Goal: Find specific page/section: Find specific page/section

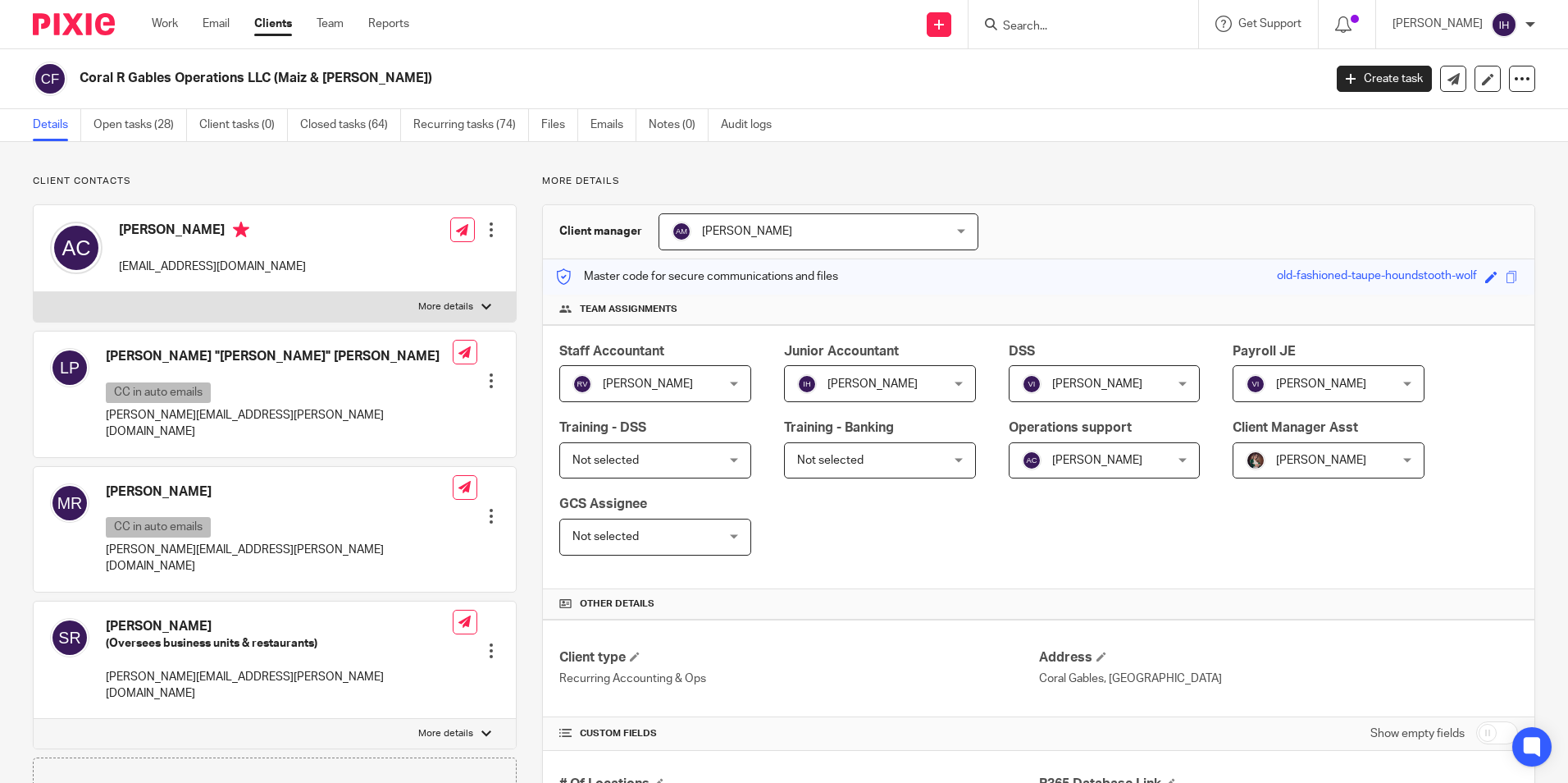
click at [1023, 39] on div at bounding box center [1083, 24] width 230 height 48
click at [1048, 28] on input "Search" at bounding box center [1074, 27] width 147 height 15
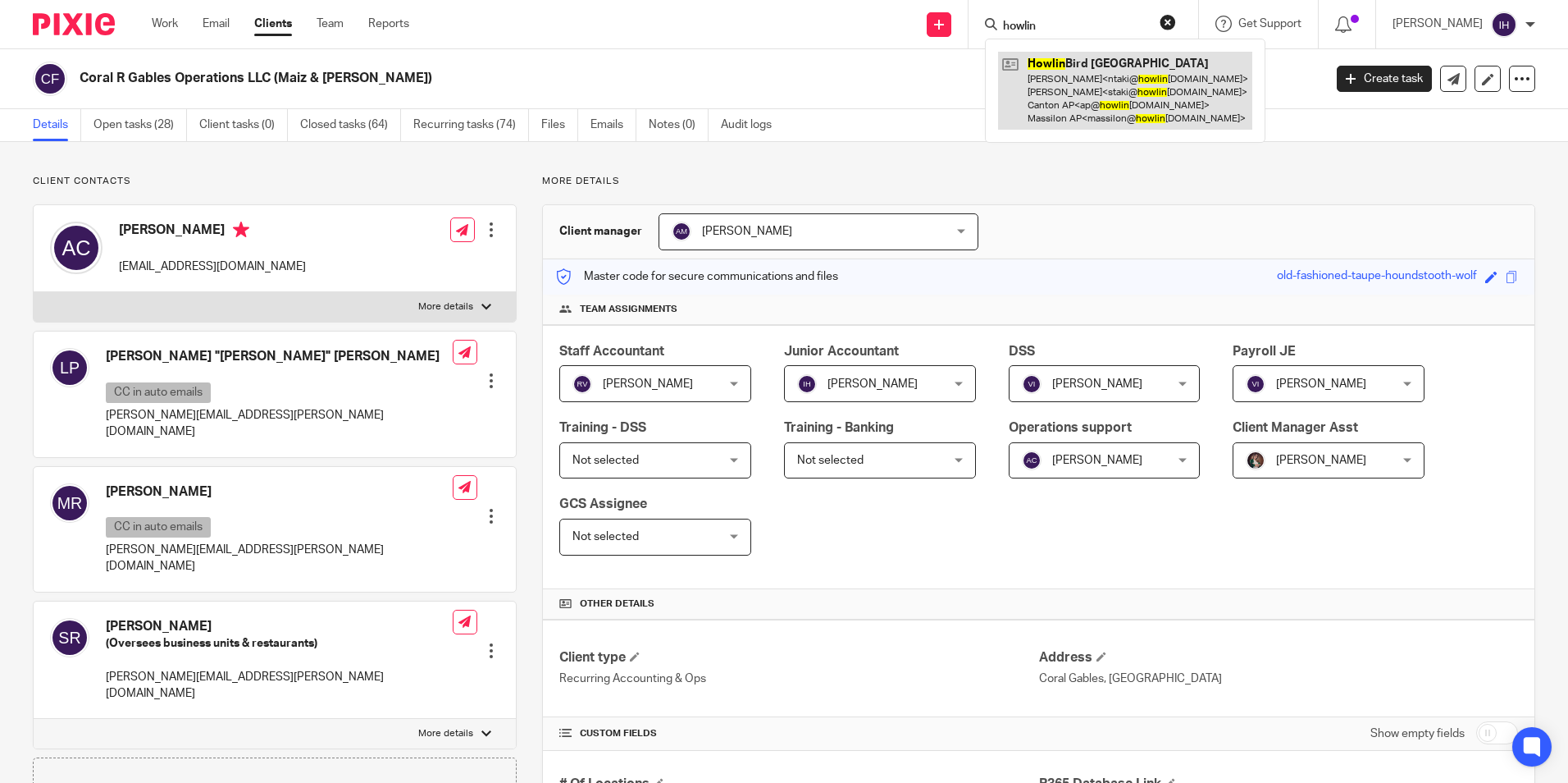
type input "howlin"
click at [1074, 116] on link at bounding box center [1125, 90] width 255 height 78
click at [1071, 96] on link at bounding box center [1125, 90] width 255 height 78
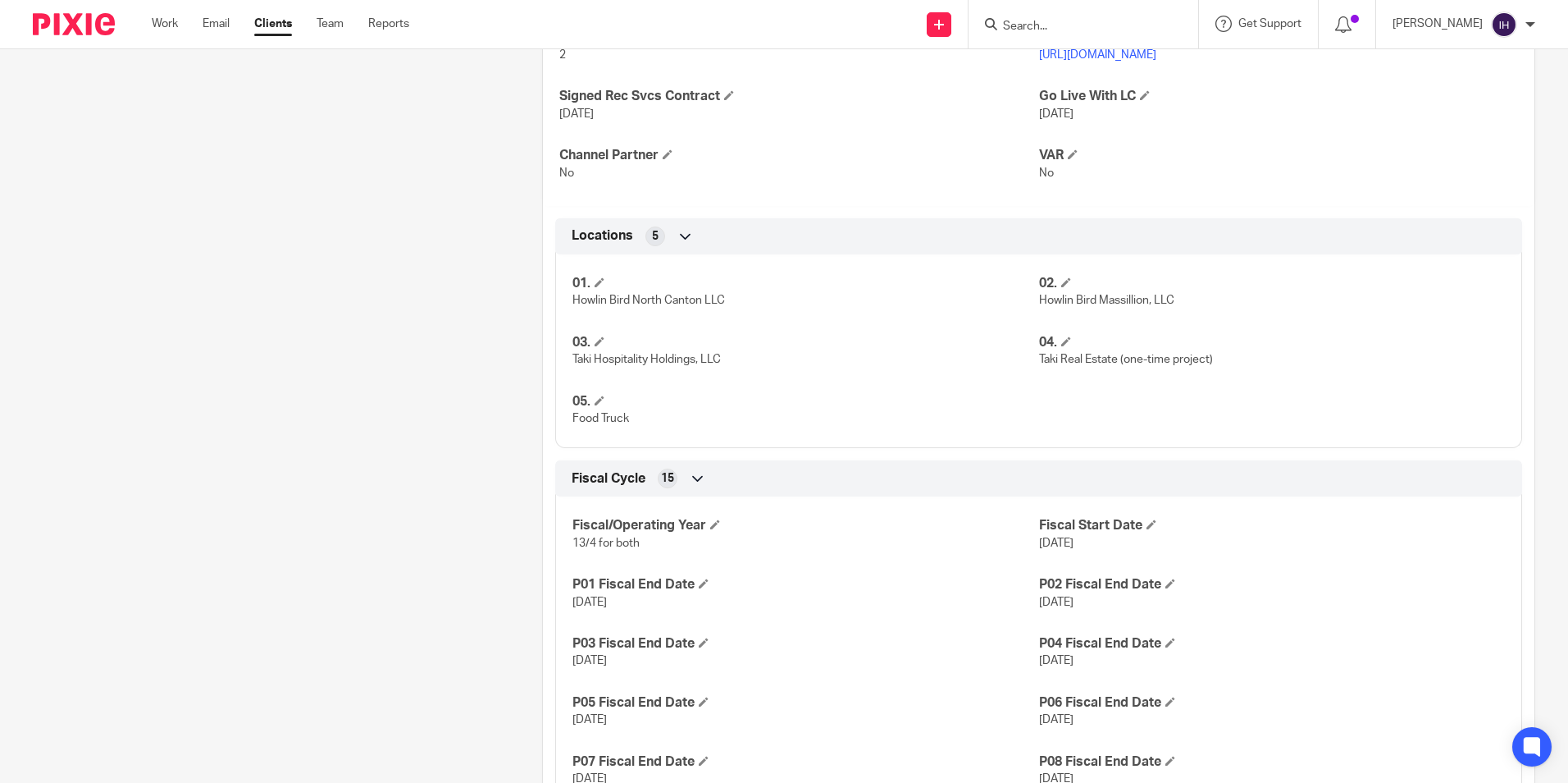
scroll to position [985, 0]
